Goal: Task Accomplishment & Management: Complete application form

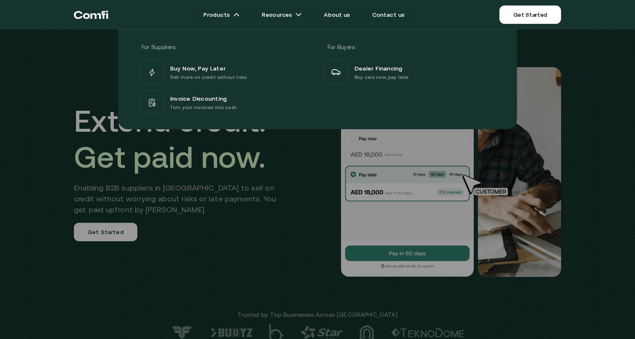
drag, startPoint x: 267, startPoint y: 226, endPoint x: 249, endPoint y: 226, distance: 18.1
click at [267, 226] on div at bounding box center [317, 198] width 635 height 339
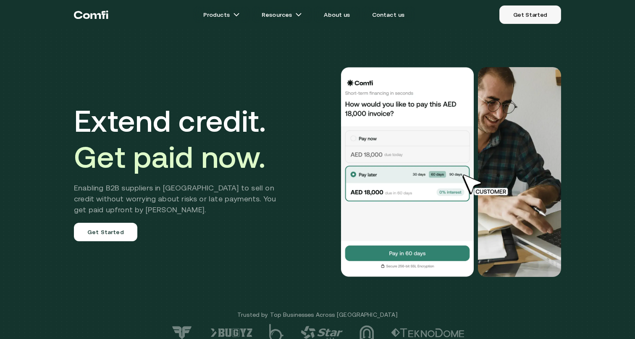
click at [534, 15] on link "Get Started" at bounding box center [530, 14] width 62 height 18
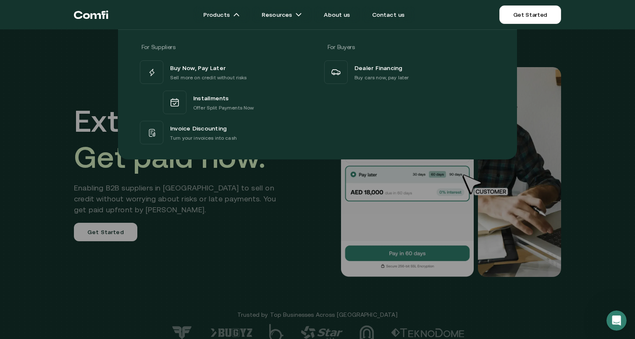
click at [198, 135] on p "Turn your invoices into cash" at bounding box center [203, 138] width 67 height 8
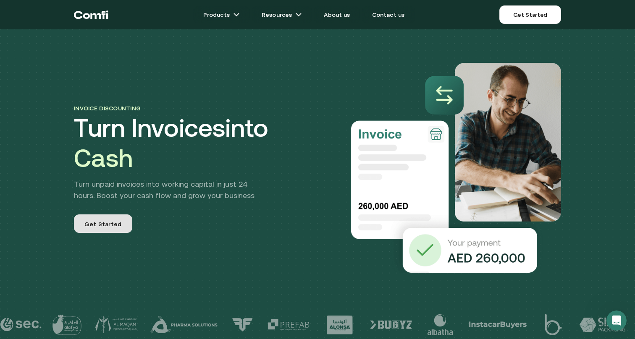
click at [98, 233] on link "Get Started" at bounding box center [103, 224] width 58 height 18
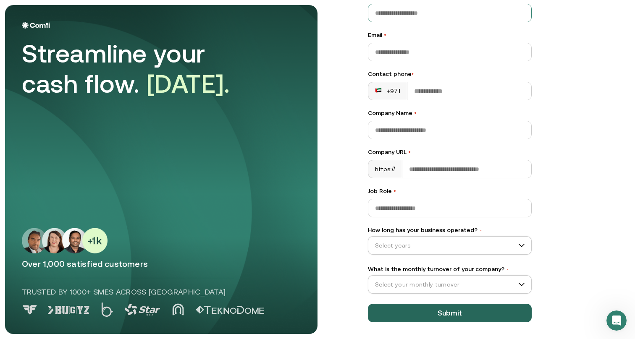
scroll to position [67, 0]
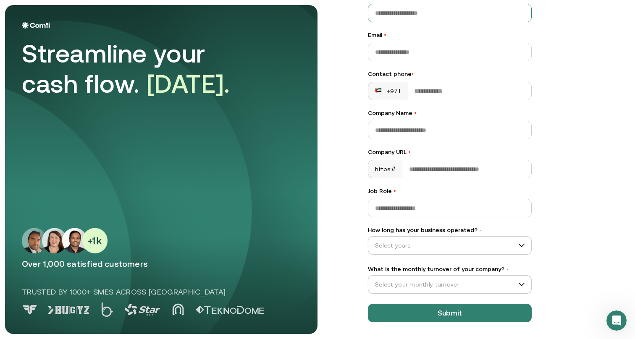
drag, startPoint x: 516, startPoint y: 282, endPoint x: 543, endPoint y: 279, distance: 26.6
click at [516, 282] on input "What is the monthly turnover of your company? •" at bounding box center [445, 284] width 155 height 13
click at [579, 218] on div "Let’s Get Started Full name • Email • Contact phone • +971 Company Name • Compa…" at bounding box center [490, 102] width 279 height 329
click at [99, 223] on div "Streamline your cash flow. [DATE]. Over 1,000 satisfied customers Trusted by 10…" at bounding box center [161, 170] width 279 height 296
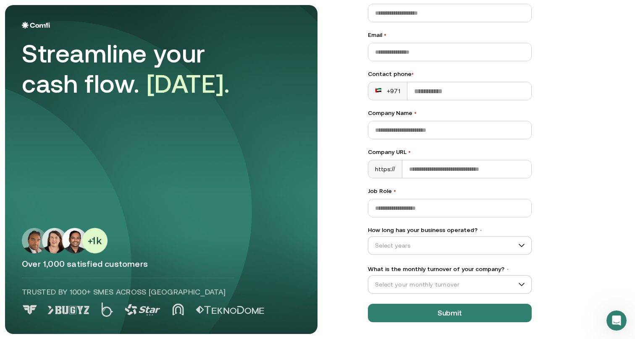
click at [225, 308] on img at bounding box center [230, 310] width 68 height 8
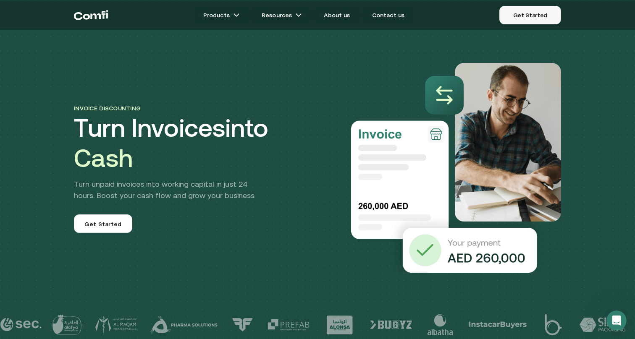
click at [535, 10] on link "Get Started" at bounding box center [530, 15] width 62 height 18
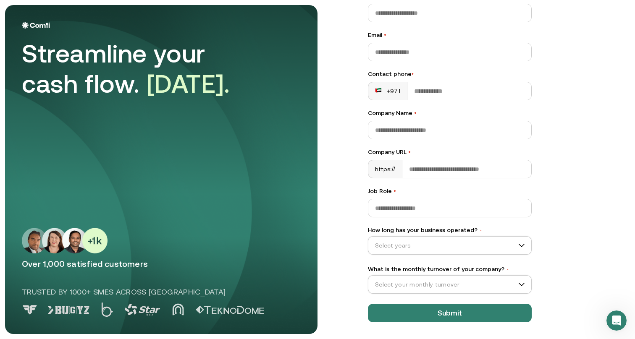
scroll to position [67, 0]
